Goal: Information Seeking & Learning: Learn about a topic

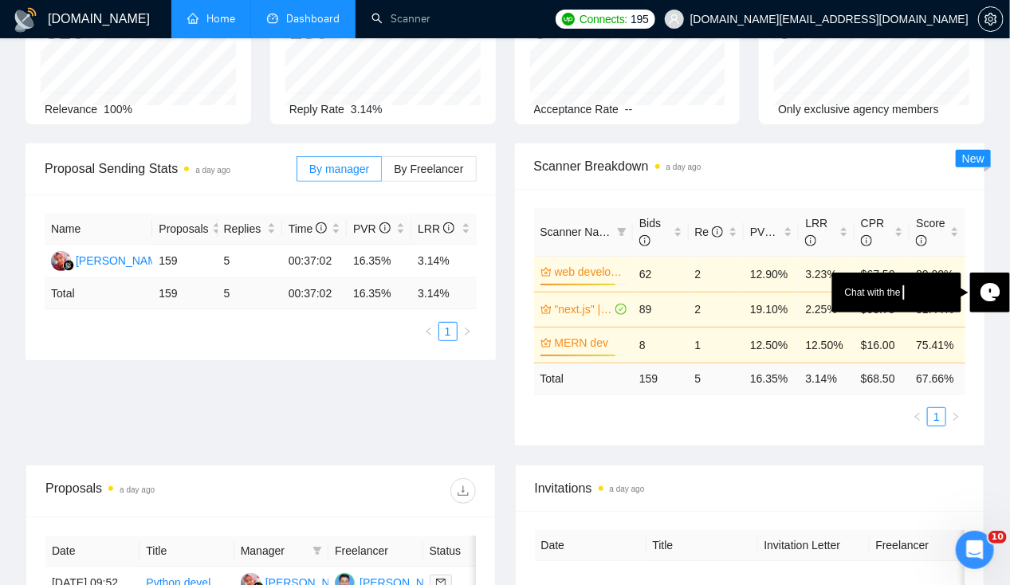
click at [200, 18] on link "Home" at bounding box center [211, 19] width 48 height 14
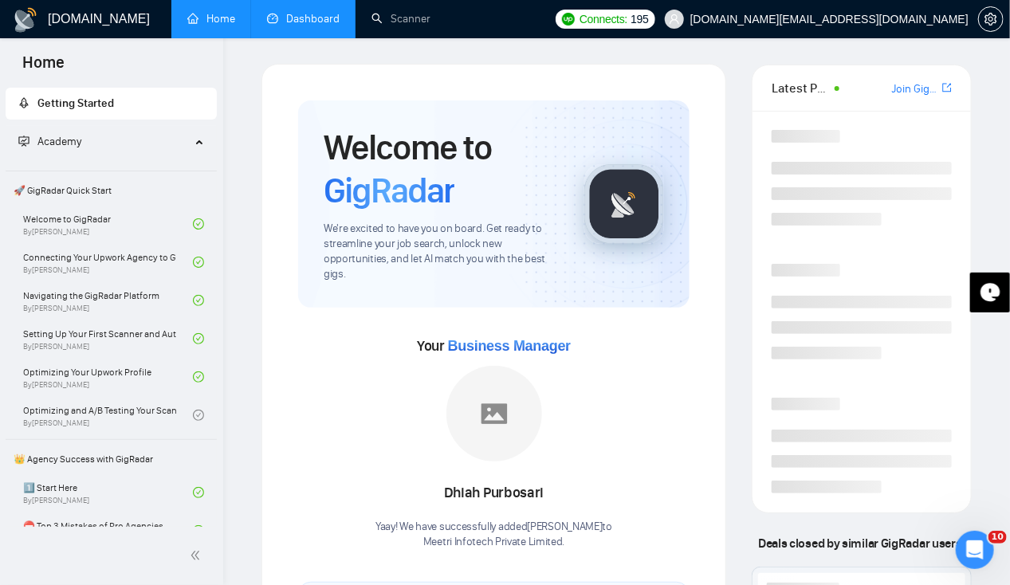
click at [330, 26] on link "Dashboard" at bounding box center [303, 19] width 73 height 14
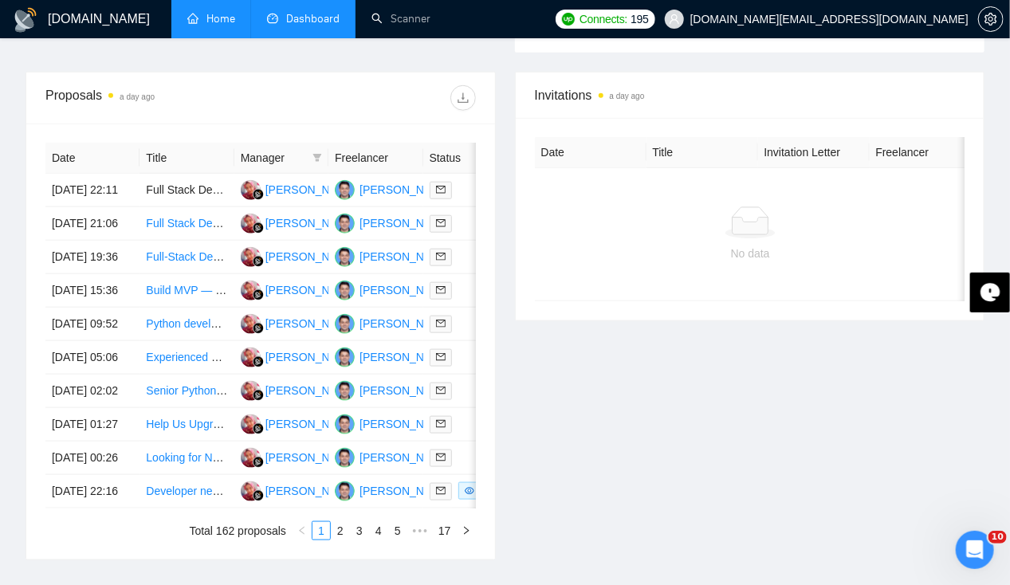
scroll to position [555, 0]
click at [73, 274] on td "[DATE] 19:36" at bounding box center [92, 257] width 94 height 33
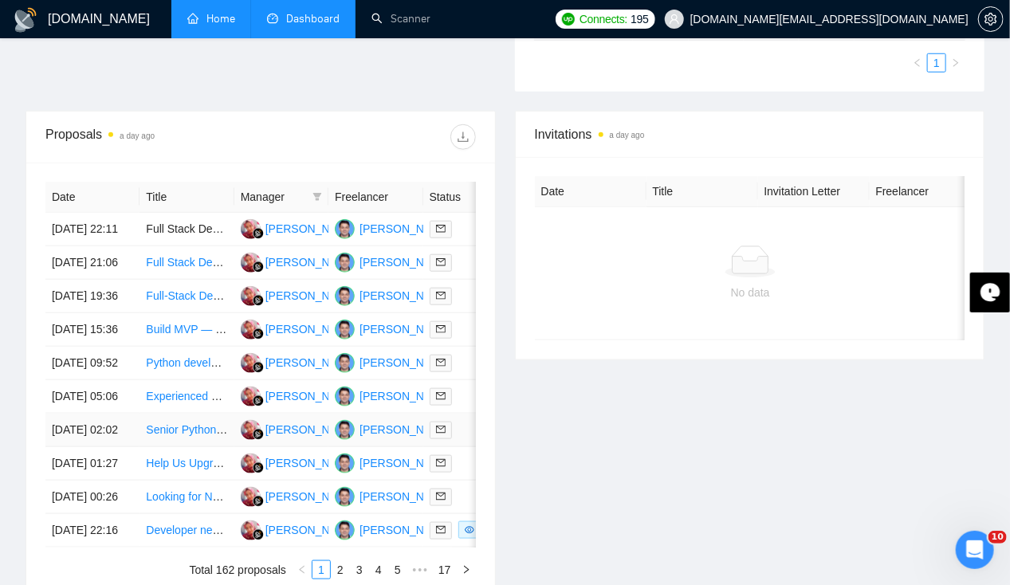
scroll to position [515, 0]
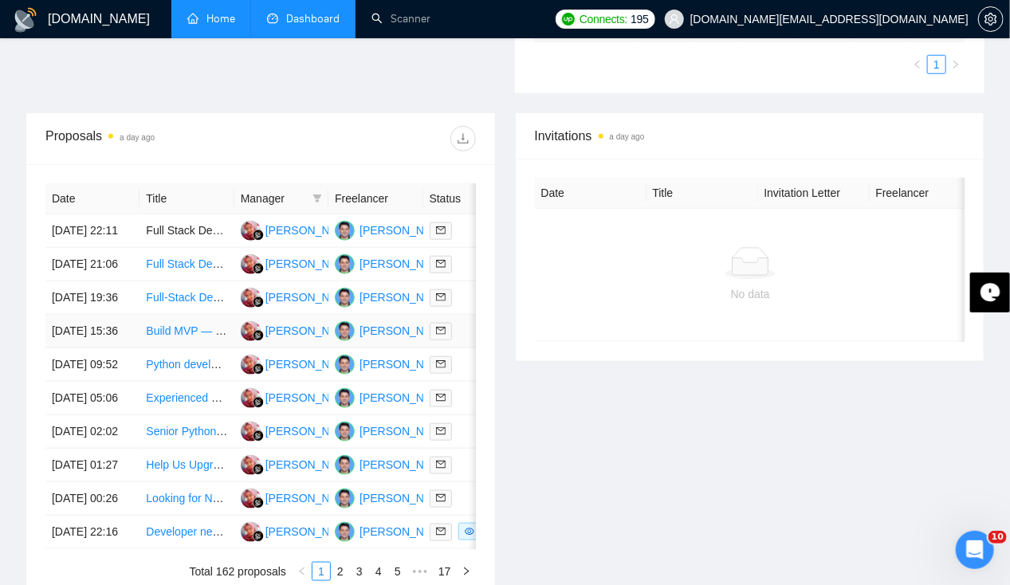
click at [92, 348] on td "[DATE] 15:36" at bounding box center [92, 331] width 94 height 33
click at [97, 382] on td "[DATE] 09:52" at bounding box center [92, 364] width 94 height 33
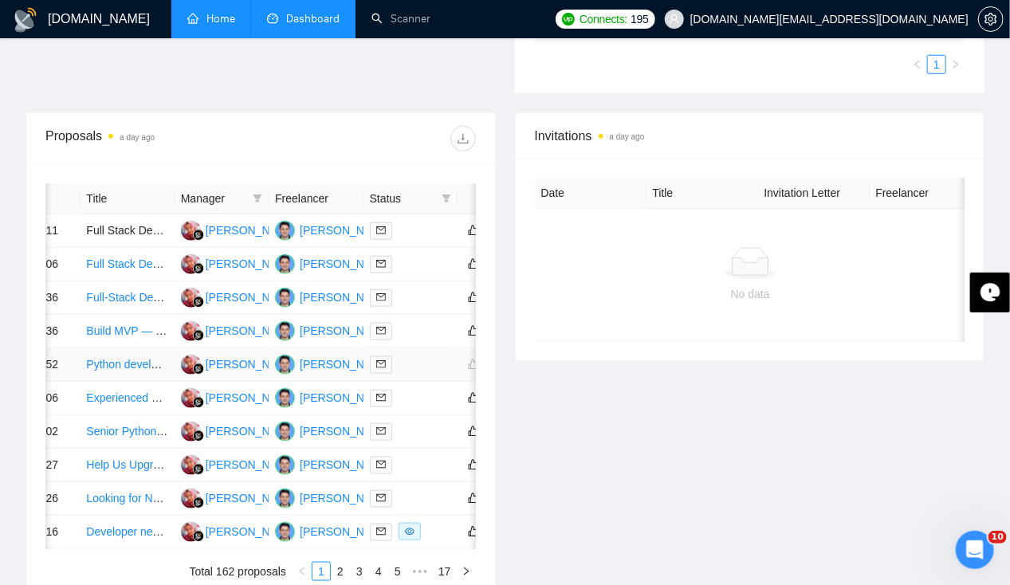
scroll to position [0, 0]
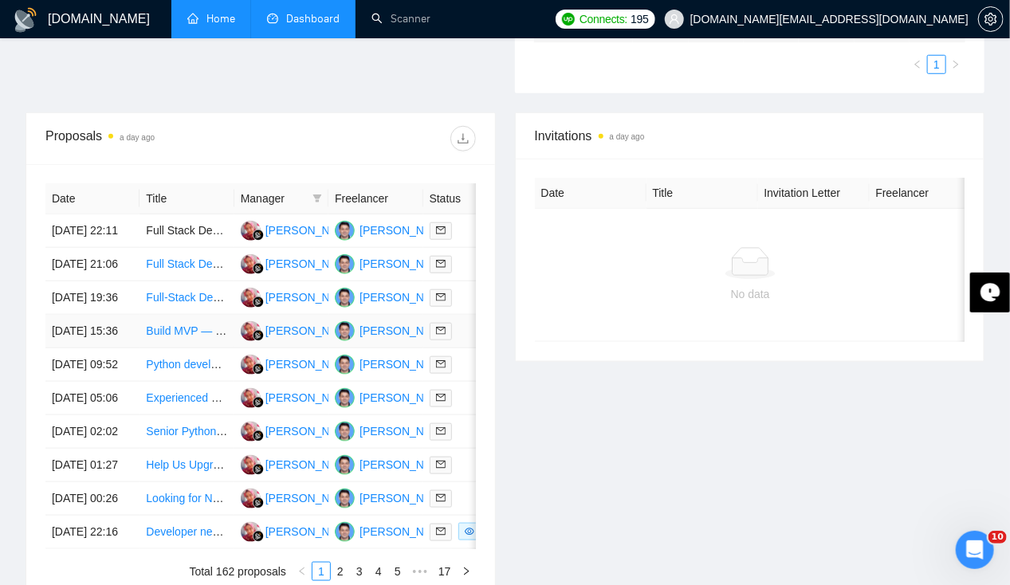
click at [80, 343] on td "[DATE] 15:36" at bounding box center [92, 331] width 94 height 33
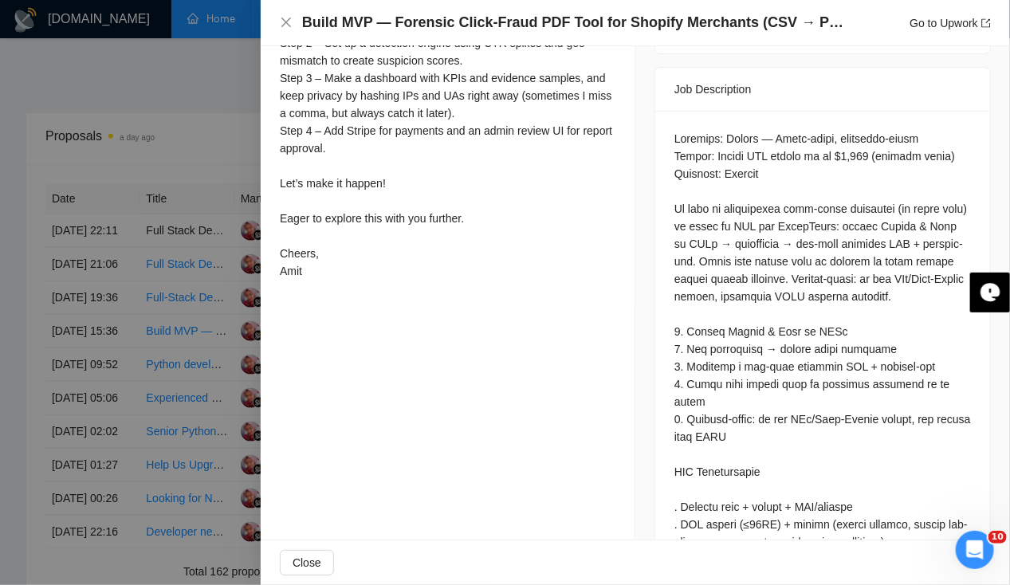
scroll to position [645, 0]
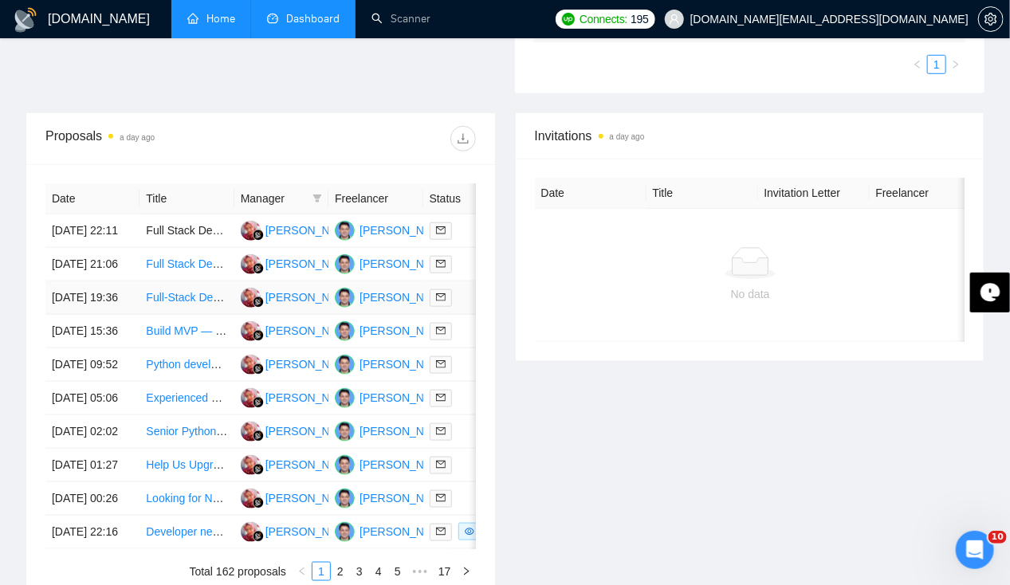
click at [112, 301] on td "[DATE] 19:36" at bounding box center [92, 297] width 94 height 33
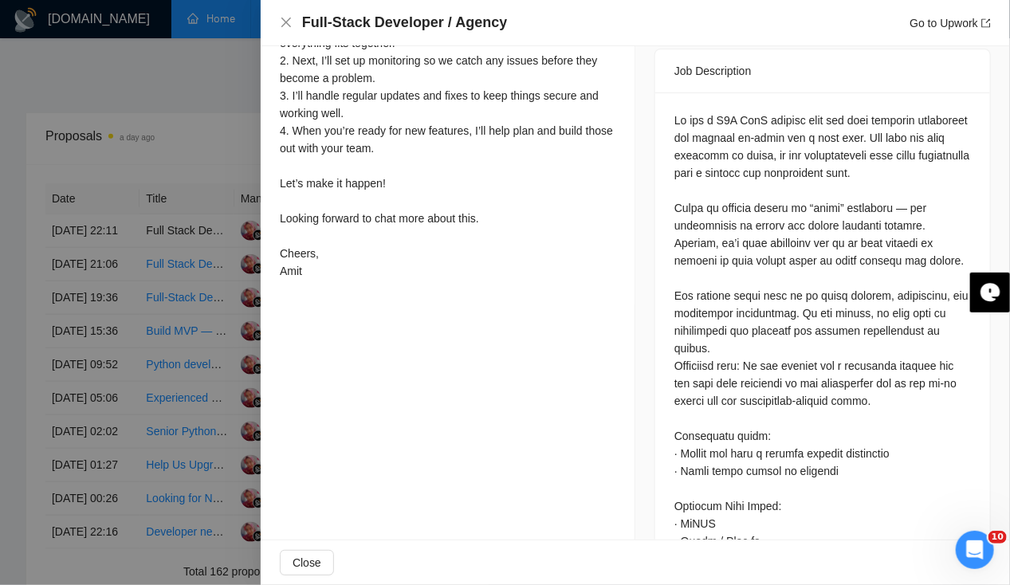
click at [80, 317] on div at bounding box center [505, 292] width 1010 height 585
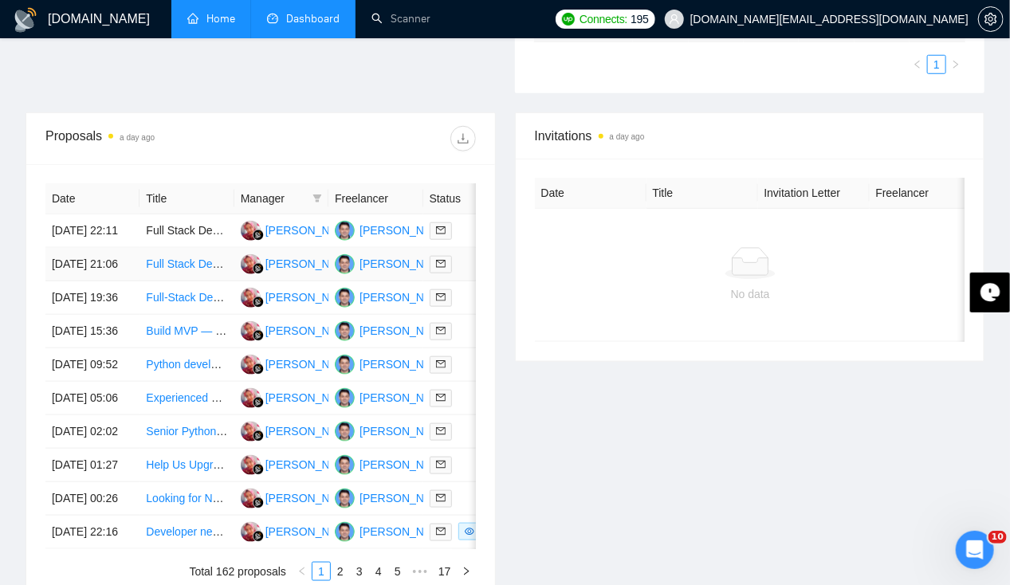
click at [72, 268] on td "[DATE] 21:06" at bounding box center [92, 264] width 94 height 33
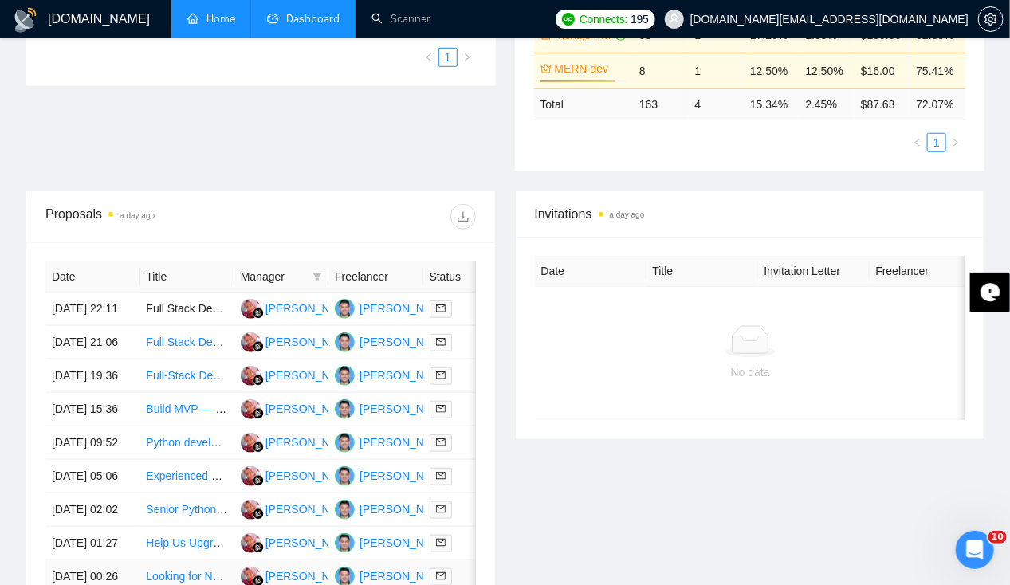
scroll to position [450, 0]
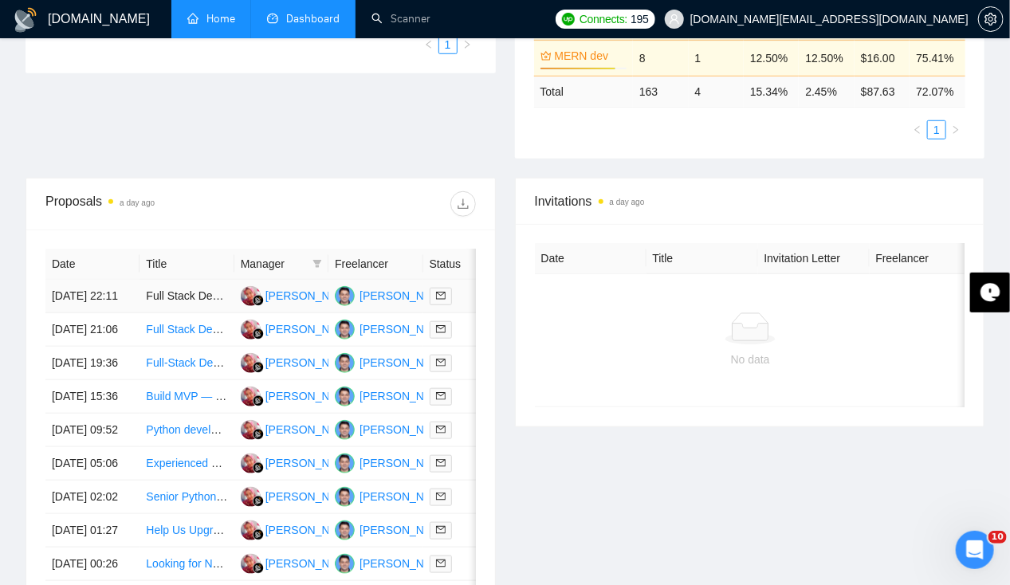
click at [68, 280] on td "[DATE] 22:11" at bounding box center [92, 296] width 94 height 33
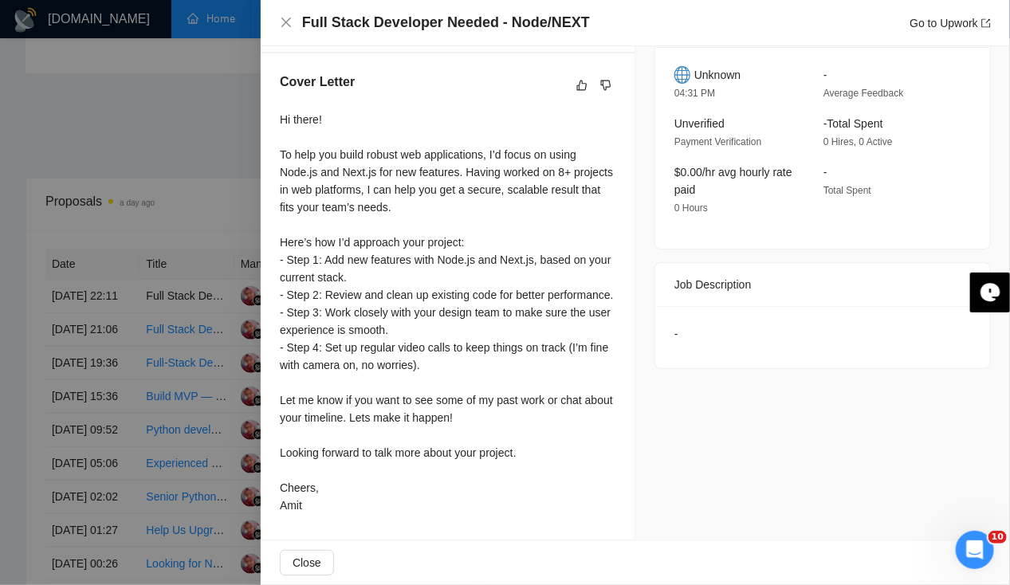
scroll to position [0, 0]
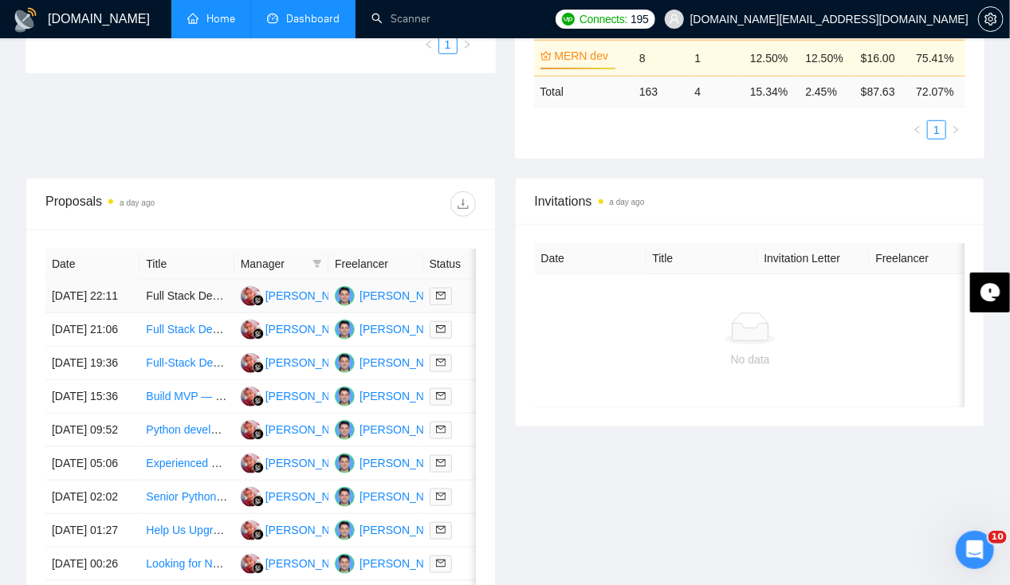
click at [142, 282] on td "Full Stack Developer Needed - Node/NEXT" at bounding box center [186, 296] width 94 height 33
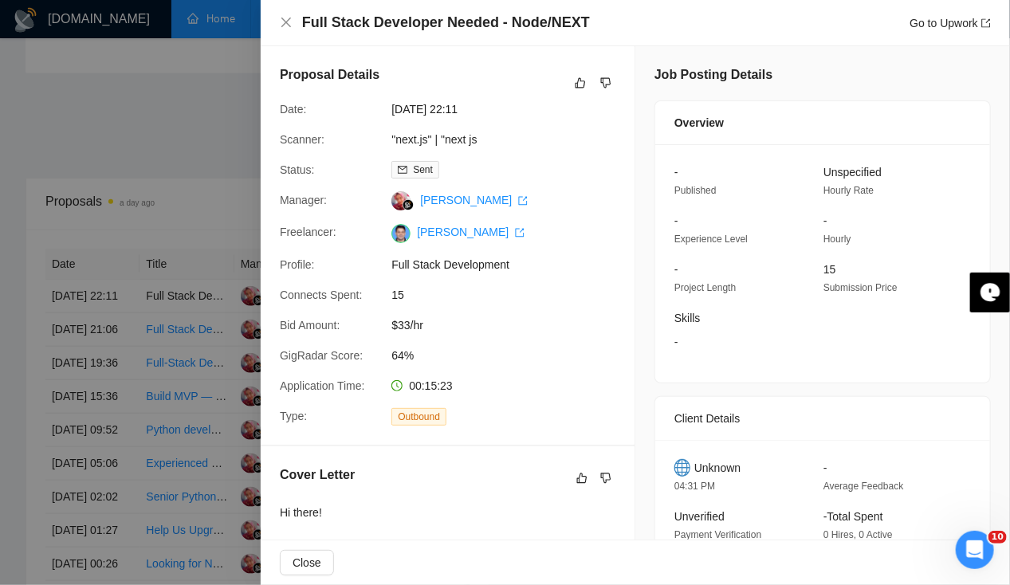
click at [113, 297] on div at bounding box center [505, 292] width 1010 height 585
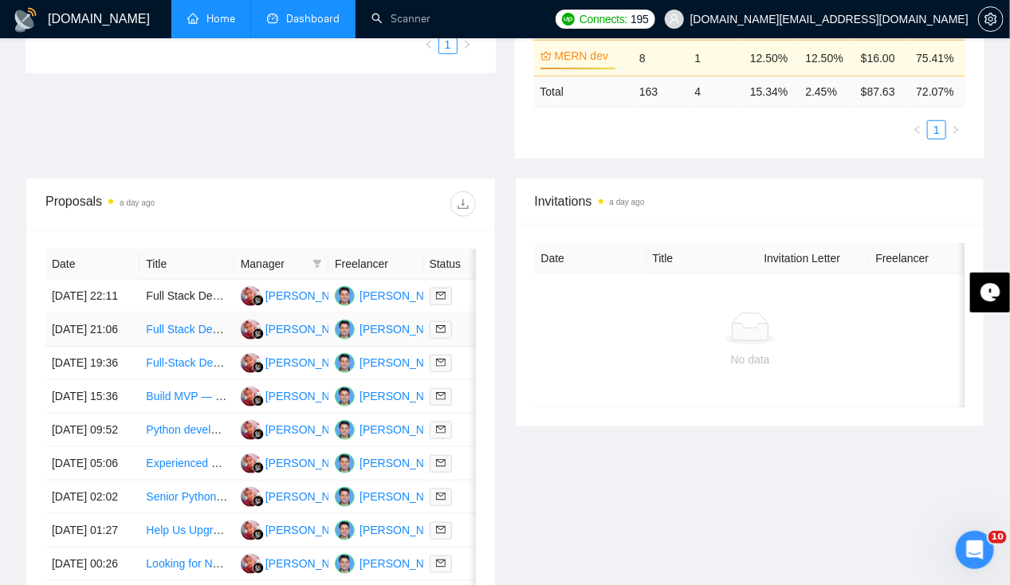
click at [201, 340] on td "Full Stack Developer" at bounding box center [186, 329] width 94 height 33
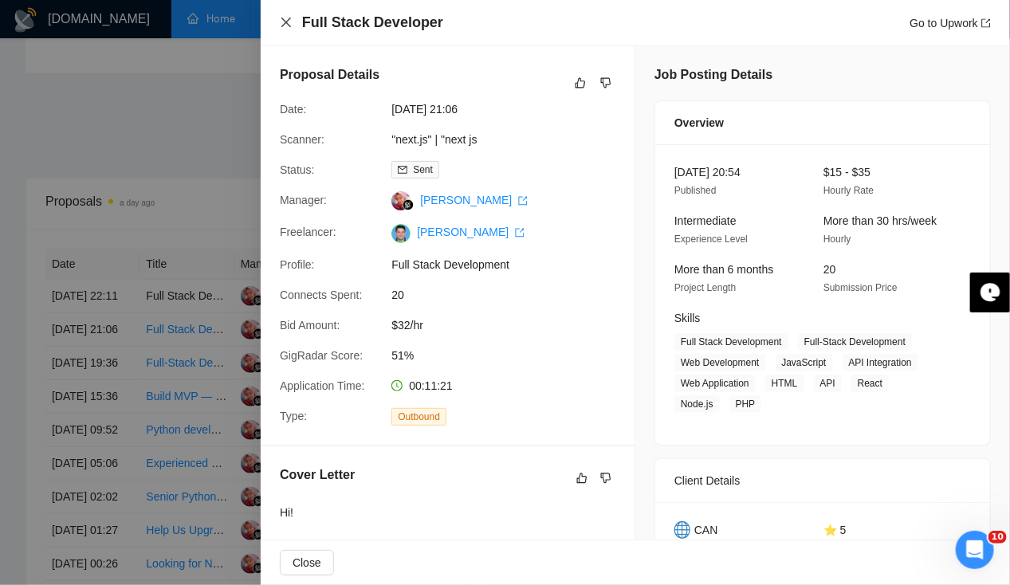
click at [281, 17] on icon "close" at bounding box center [286, 22] width 13 height 13
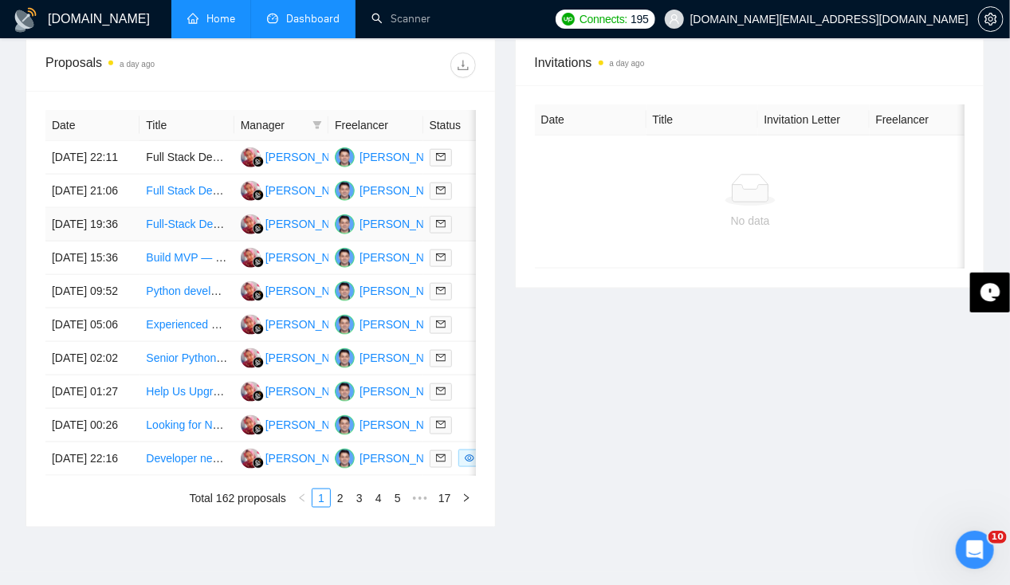
scroll to position [629, 0]
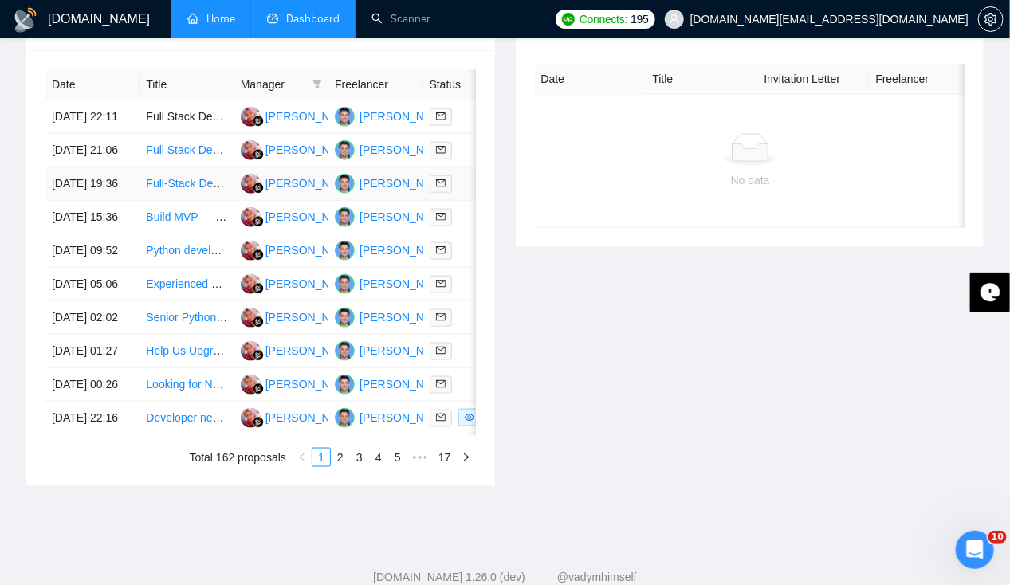
click at [95, 178] on td "[DATE] 19:36" at bounding box center [92, 183] width 94 height 33
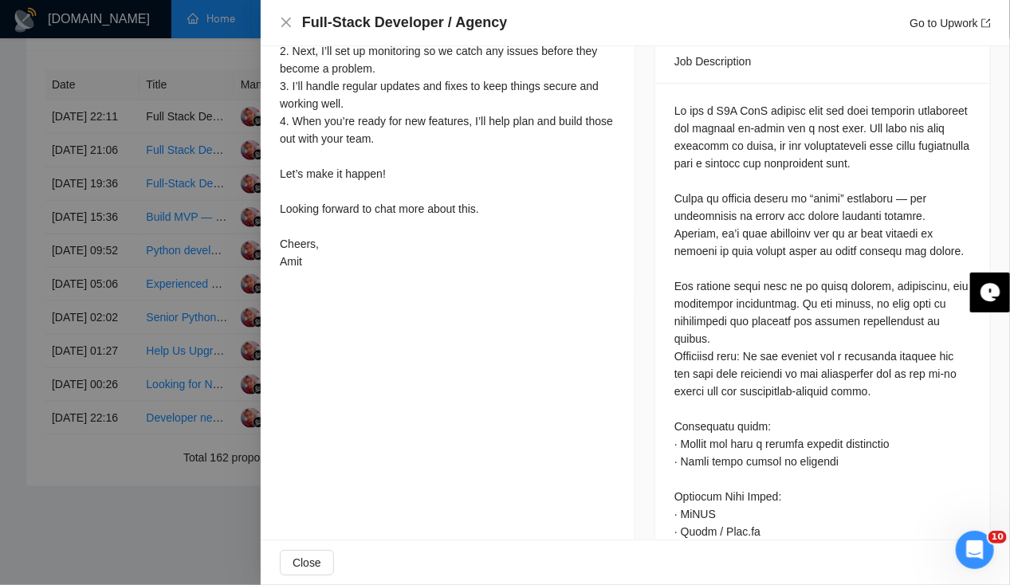
scroll to position [0, 0]
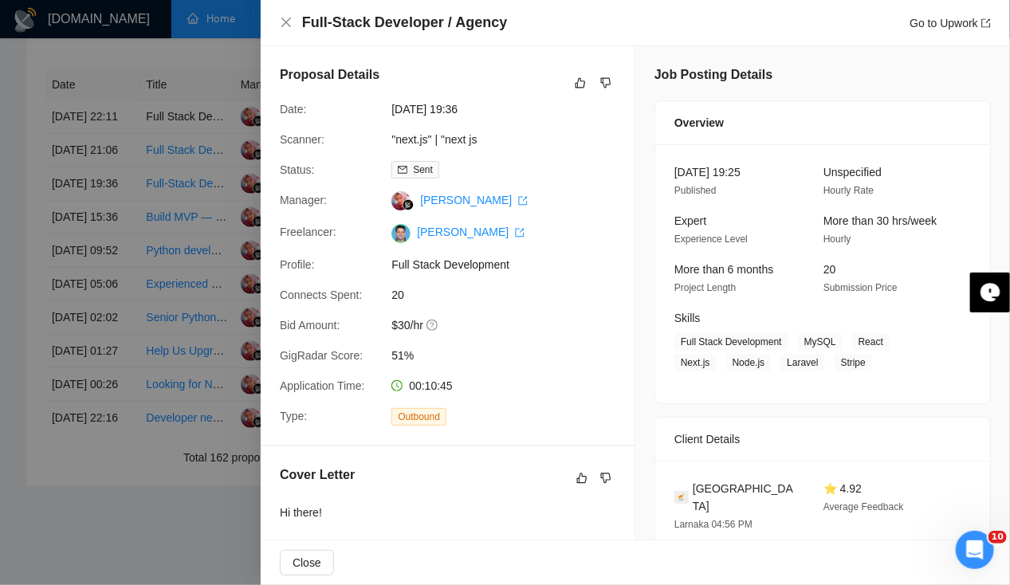
click at [160, 314] on div at bounding box center [505, 292] width 1010 height 585
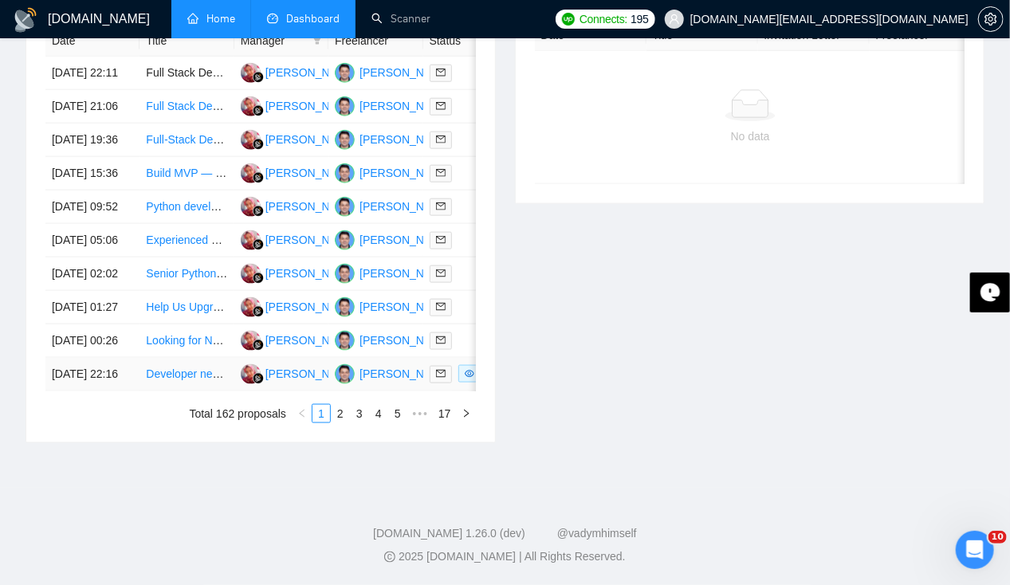
click at [100, 358] on td "[DATE] 22:16" at bounding box center [92, 374] width 94 height 33
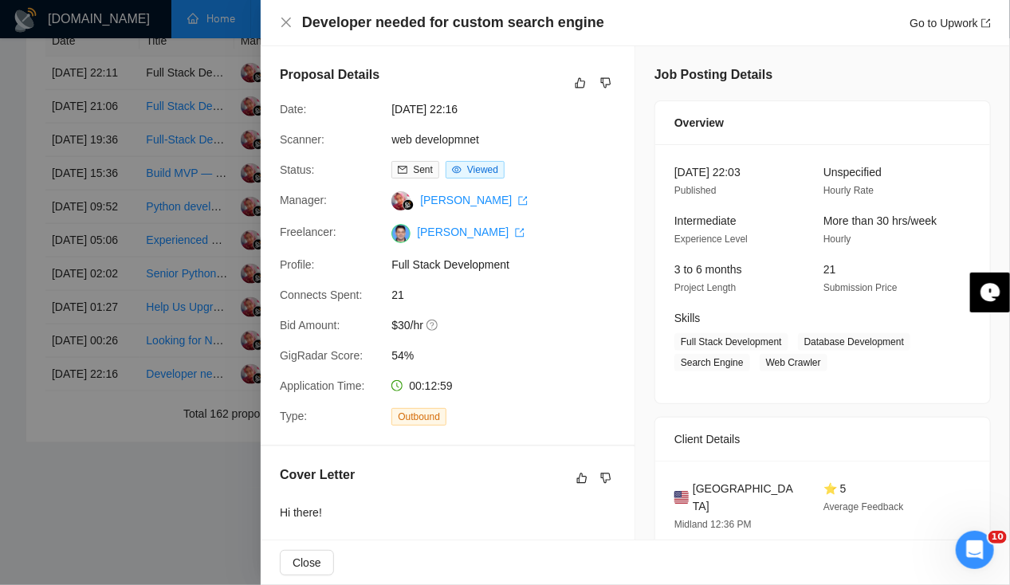
click at [77, 349] on div at bounding box center [505, 292] width 1010 height 585
